Goal: Task Accomplishment & Management: Manage account settings

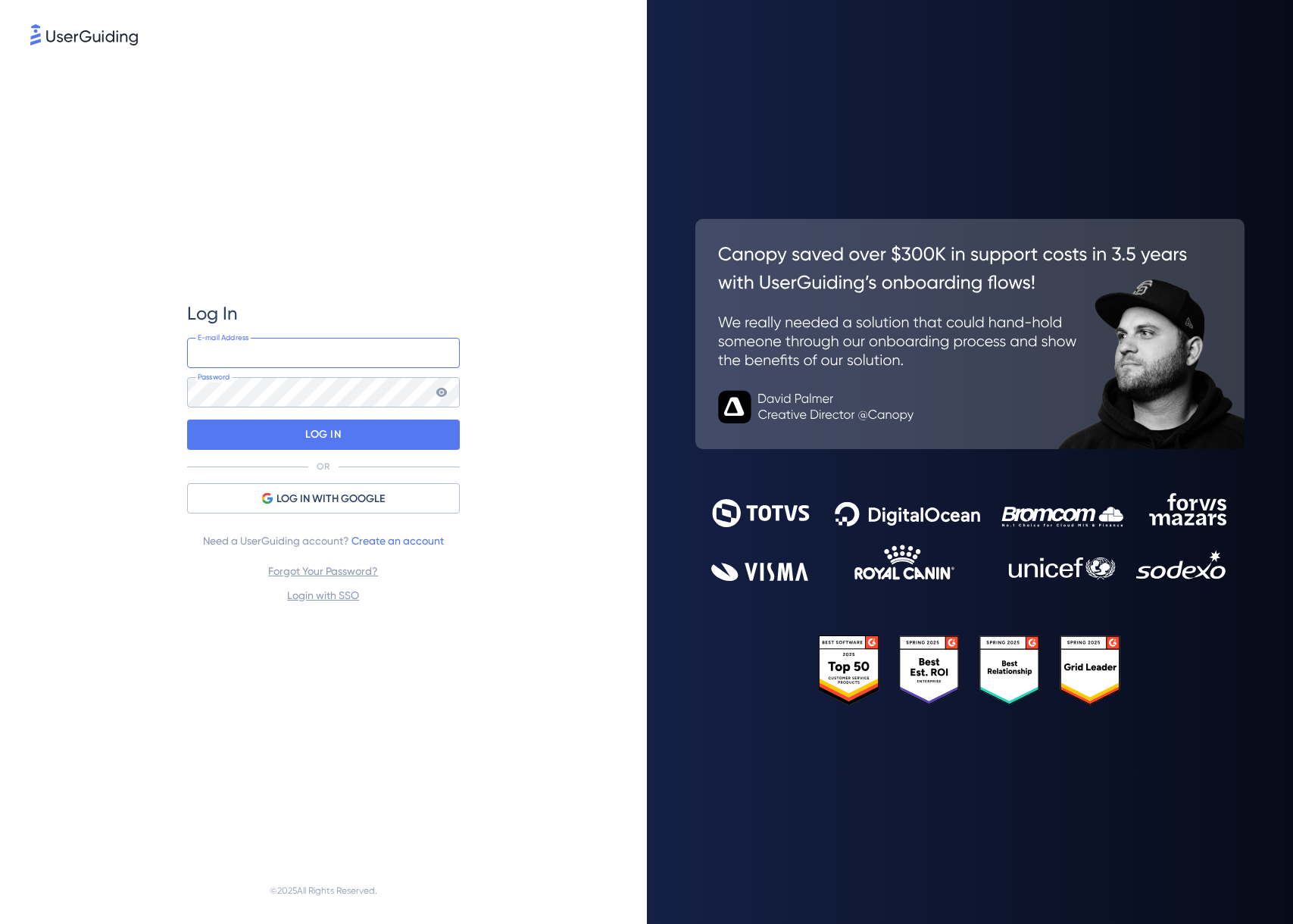
click at [336, 358] on input "email" at bounding box center [323, 353] width 273 height 30
type input "[EMAIL_ADDRESS][DOMAIN_NAME]"
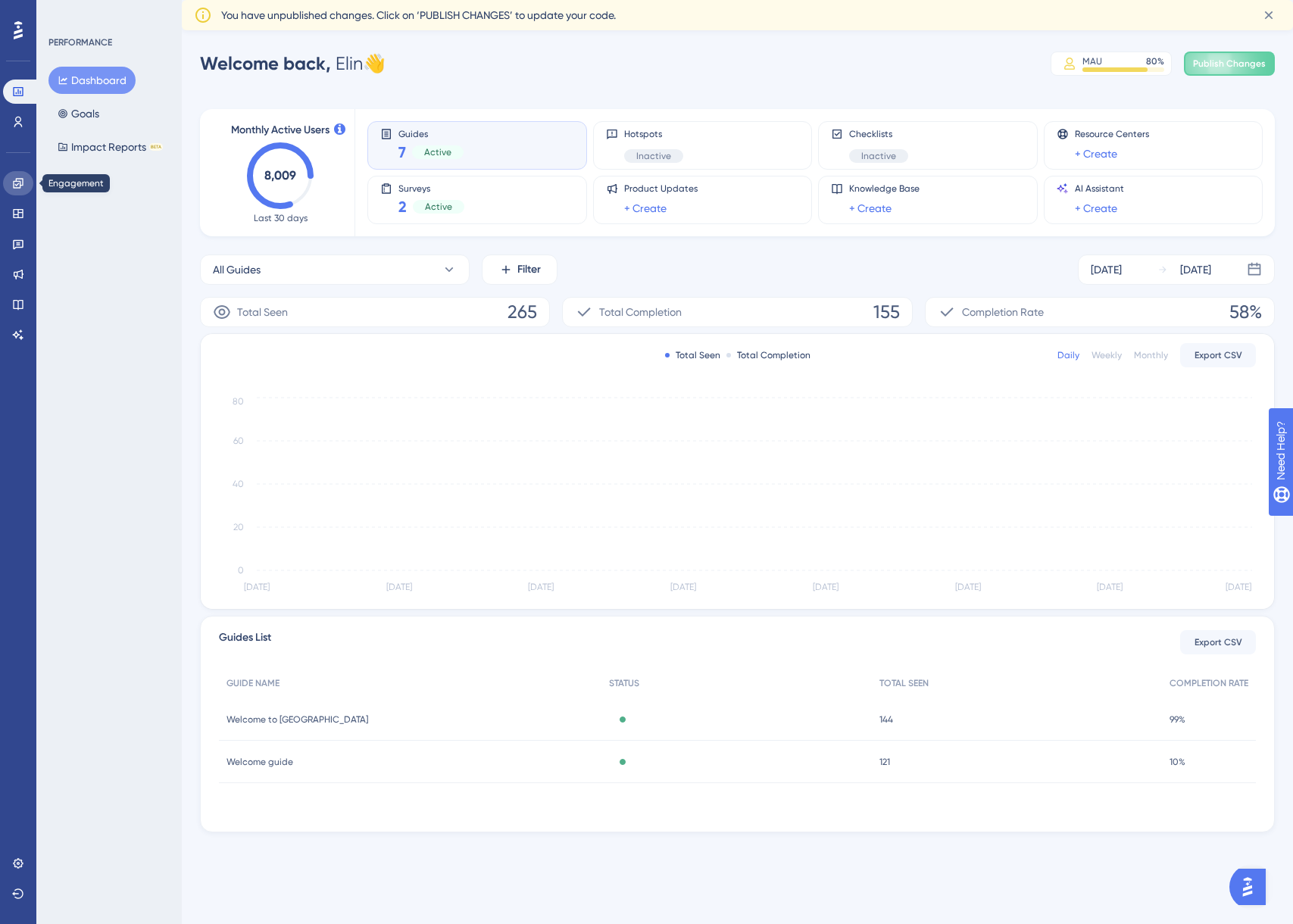
click at [20, 183] on icon at bounding box center [17, 183] width 10 height 10
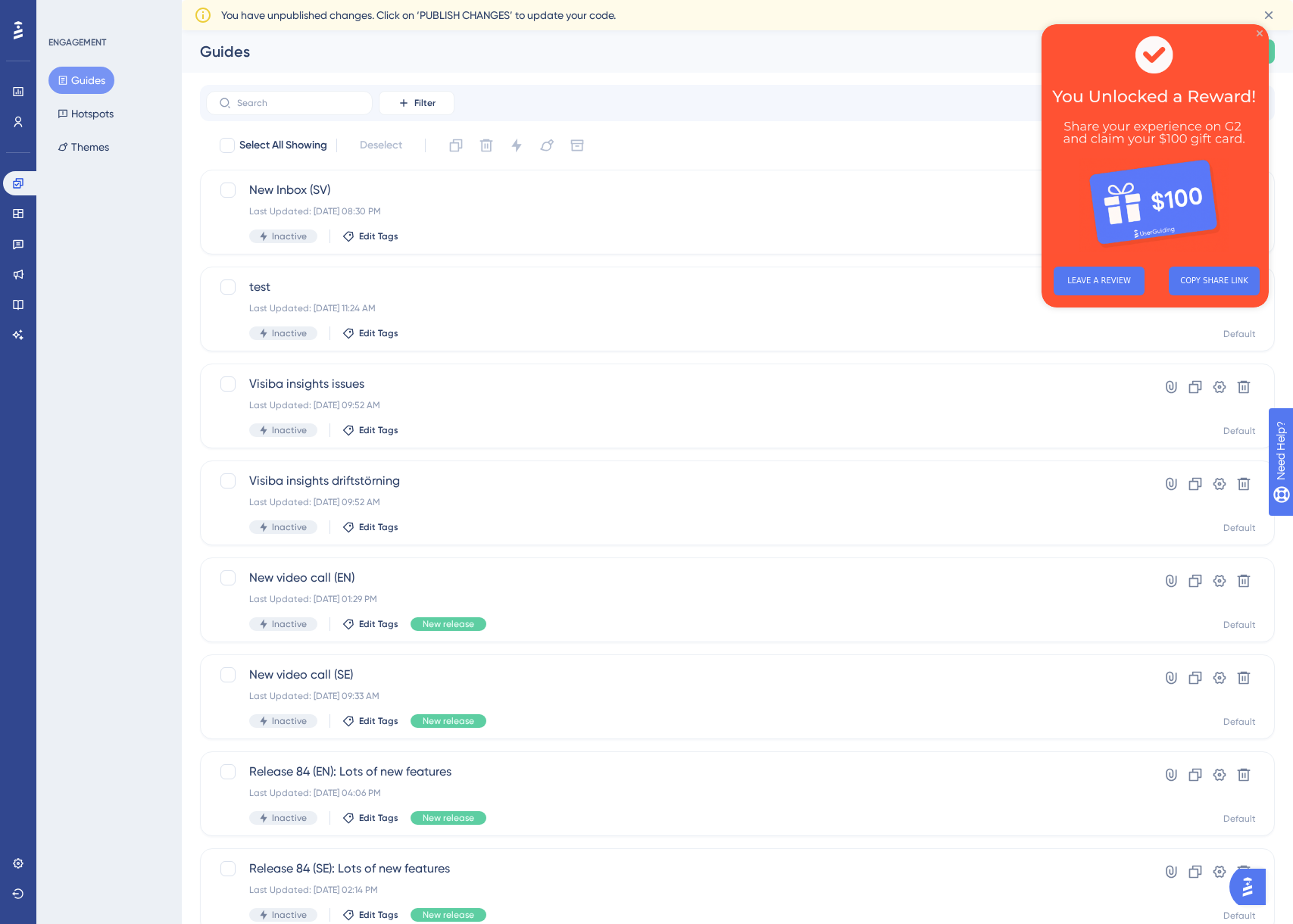
click at [1258, 33] on icon "Close Preview" at bounding box center [1260, 33] width 6 height 6
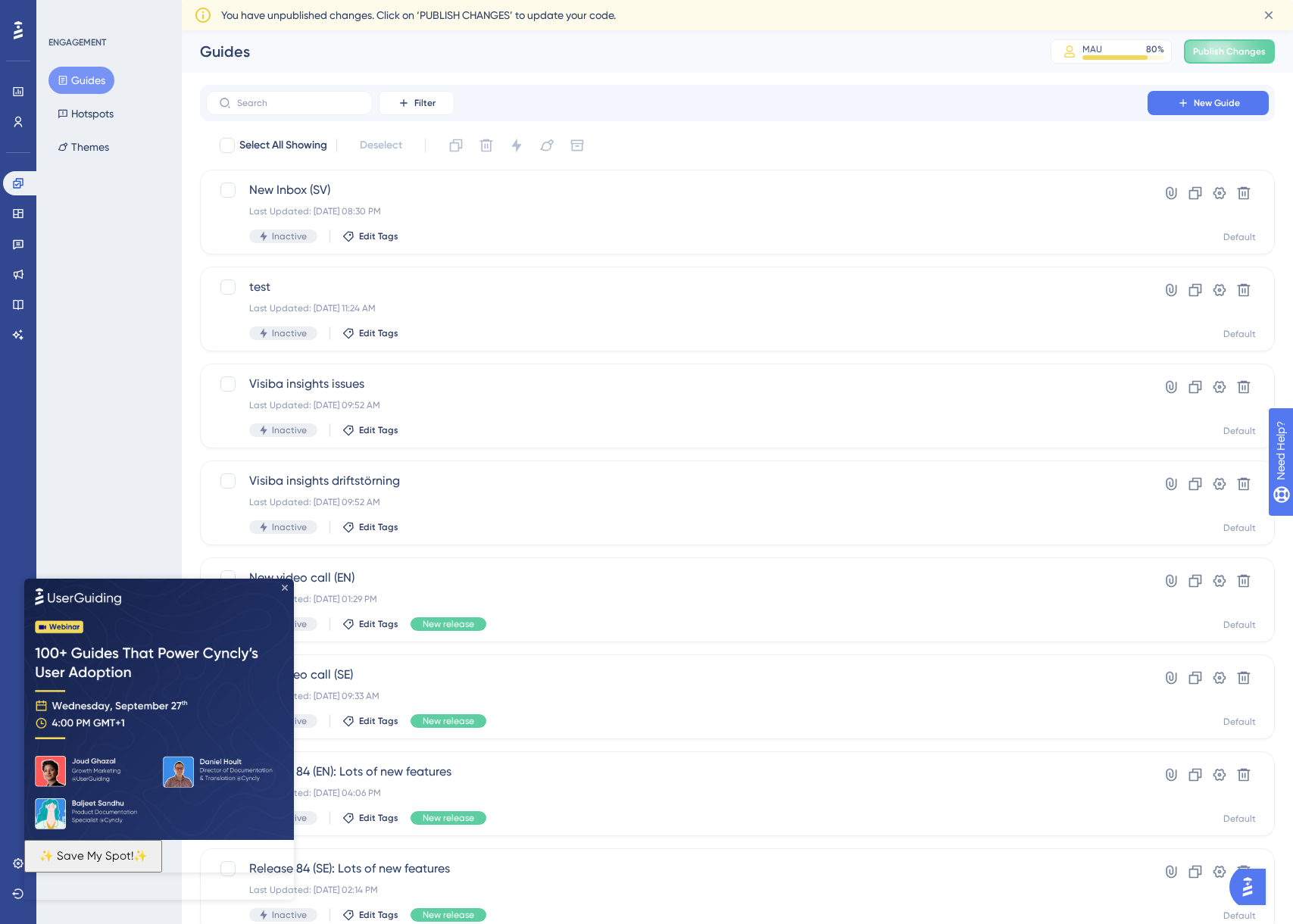
click at [285, 587] on icon "Close Preview" at bounding box center [285, 587] width 6 height 6
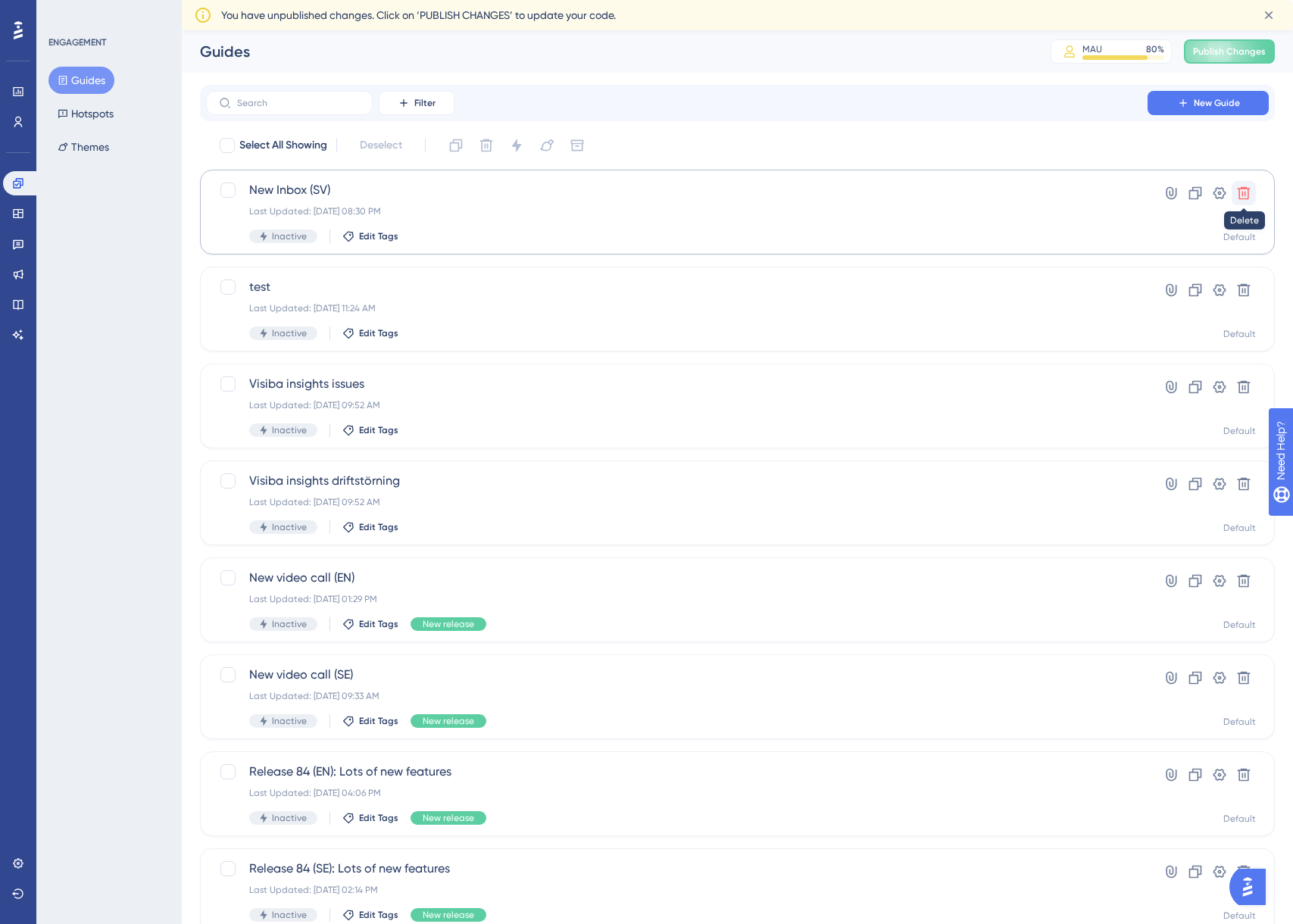
click at [1250, 197] on icon at bounding box center [1244, 193] width 15 height 15
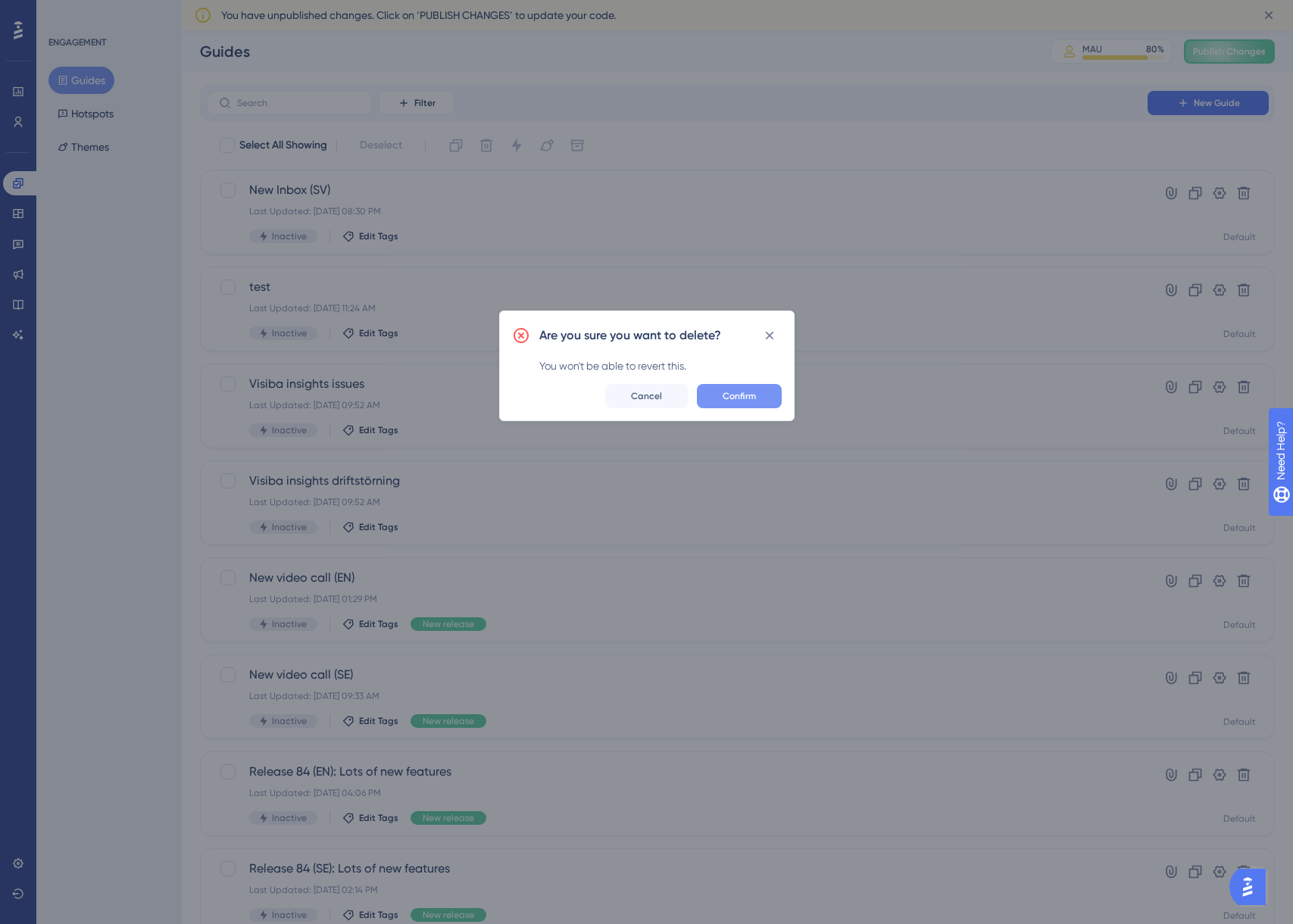
click at [752, 392] on span "Confirm" at bounding box center [740, 396] width 33 height 12
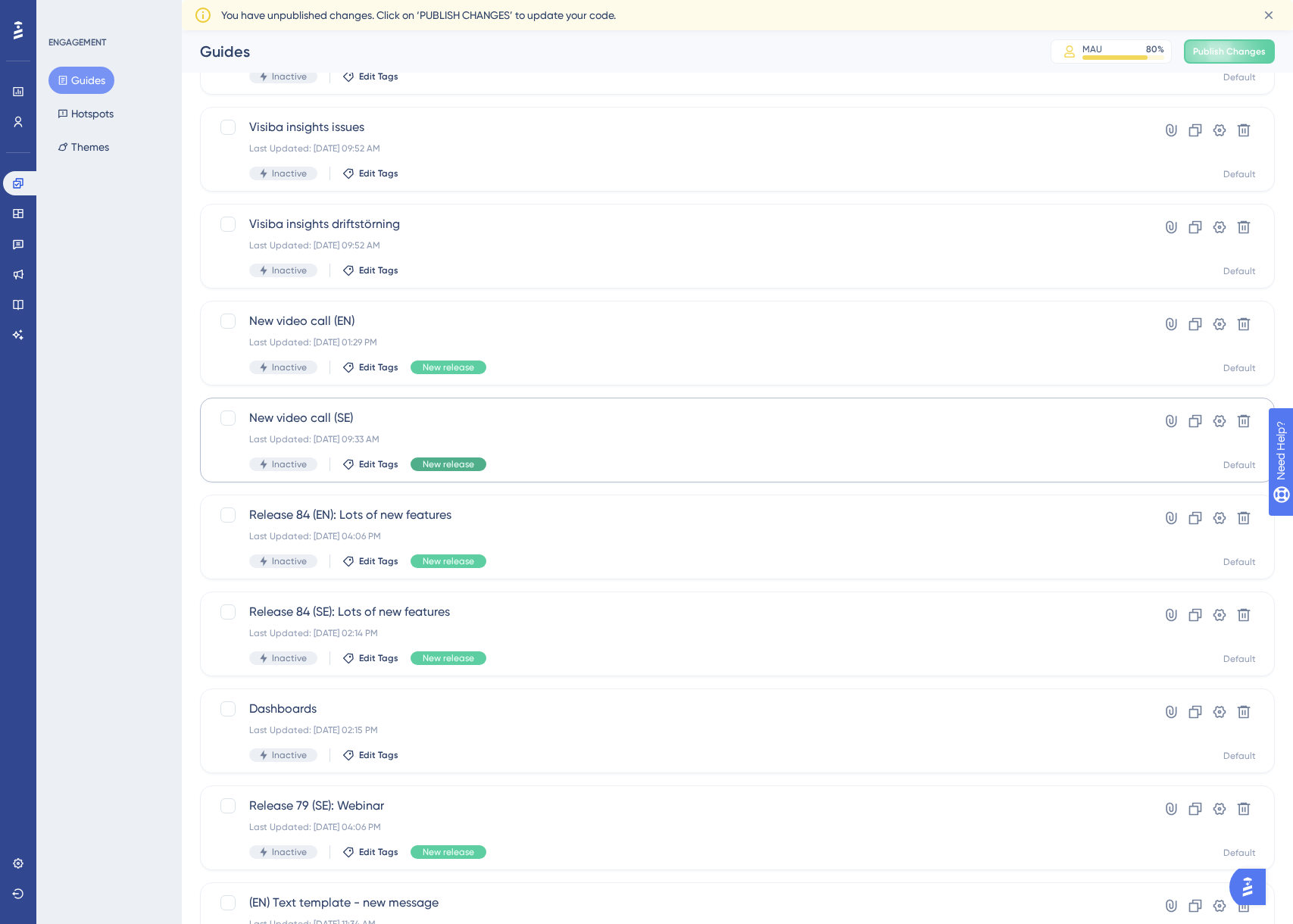
scroll to position [152, 0]
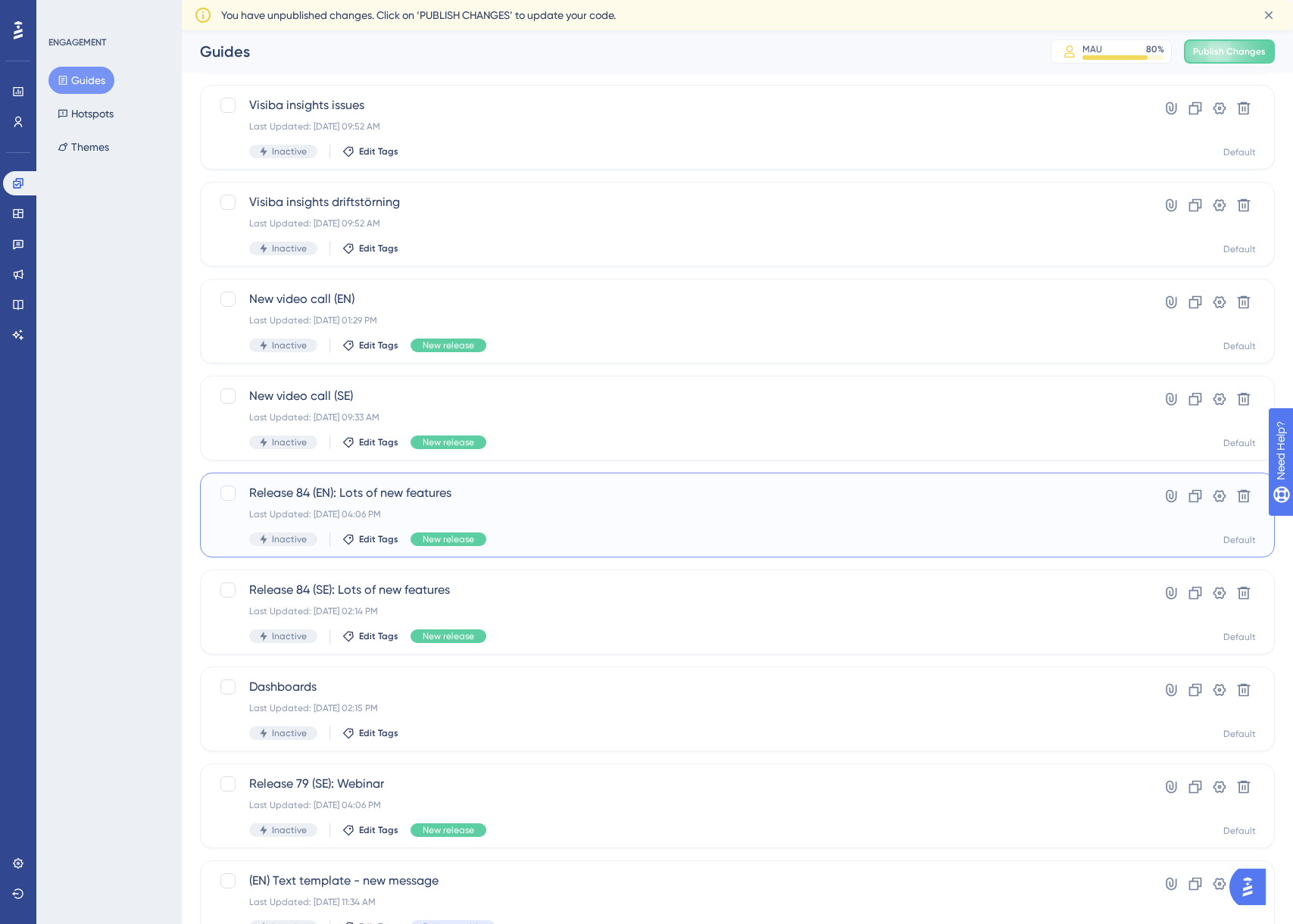
click at [507, 523] on div "Release 84 (EN): Lots of new features Last Updated: [DATE] 04:06 PM Inactive Ed…" at bounding box center [676, 516] width 856 height 62
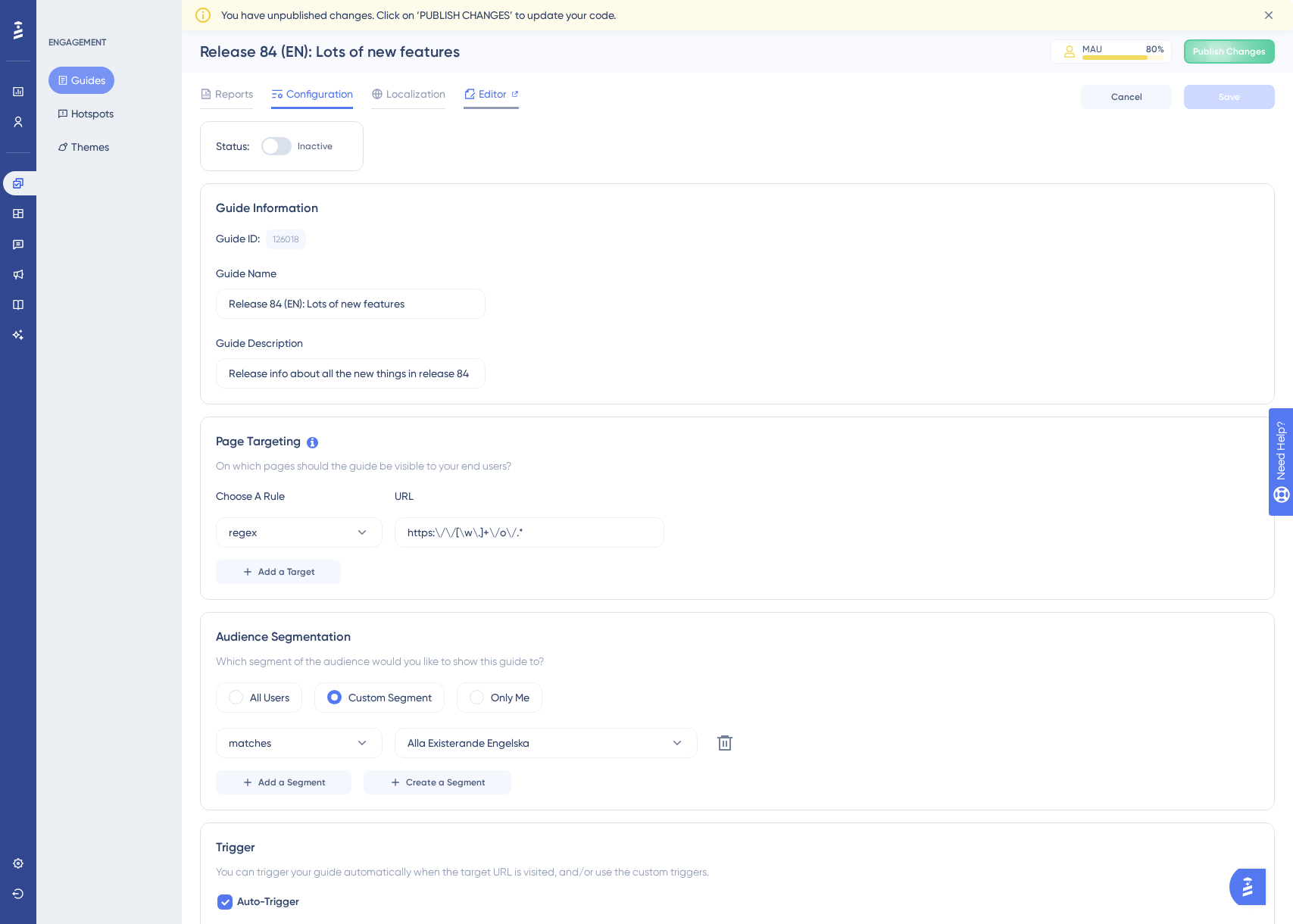
click at [484, 92] on span "Editor" at bounding box center [493, 94] width 28 height 18
